Goal: Task Accomplishment & Management: Manage account settings

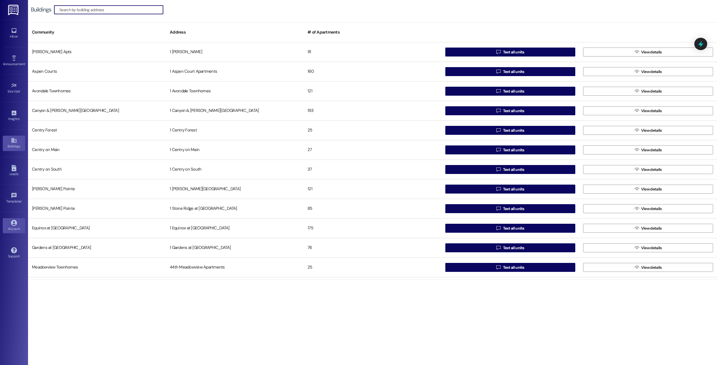
click at [13, 223] on icon at bounding box center [14, 223] width 6 height 6
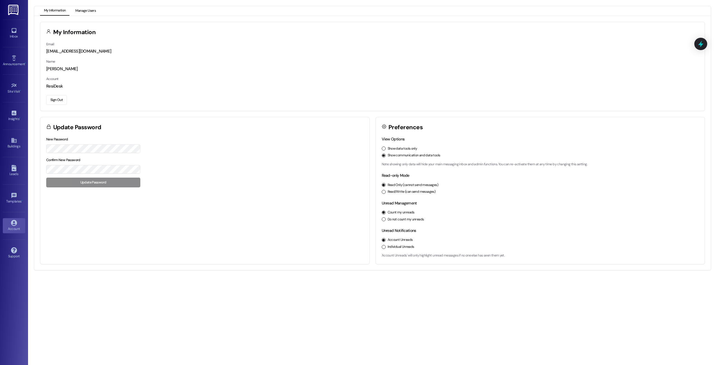
click at [84, 12] on button "Manage Users" at bounding box center [85, 11] width 28 height 10
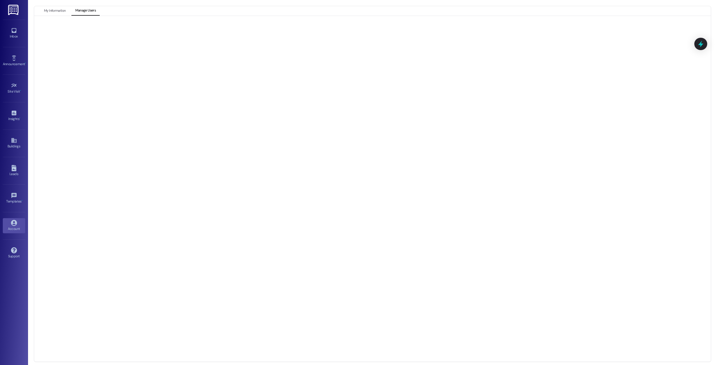
click at [9, 228] on div "Account" at bounding box center [14, 229] width 28 height 6
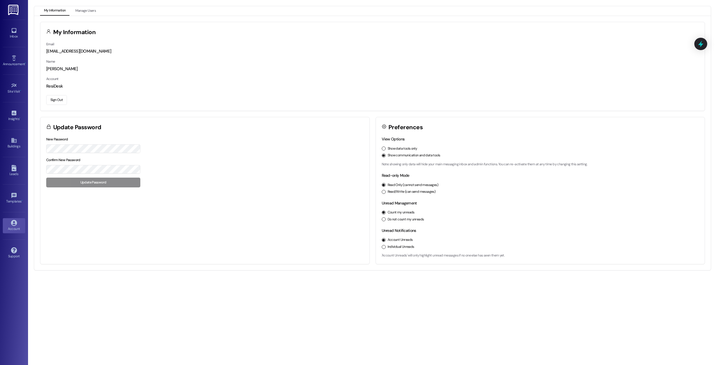
click at [61, 99] on button "Sign Out" at bounding box center [56, 100] width 21 height 10
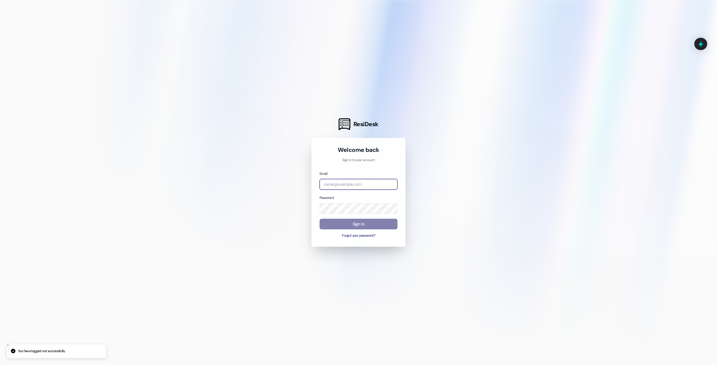
click at [361, 181] on input "email" at bounding box center [358, 184] width 78 height 11
type input "a"
click at [0, 365] on com-1password-button at bounding box center [0, 365] width 0 height 0
type input "[EMAIL_ADDRESS][DOMAIN_NAME]"
